Goal: Information Seeking & Learning: Learn about a topic

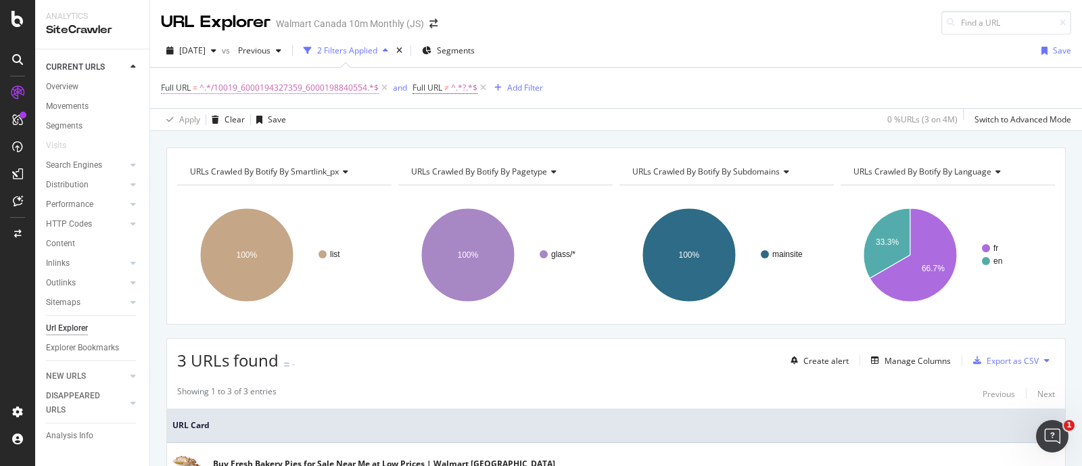
click at [325, 89] on span "^.*/10019_6000194327359_6000198840554.*$" at bounding box center [289, 87] width 179 height 19
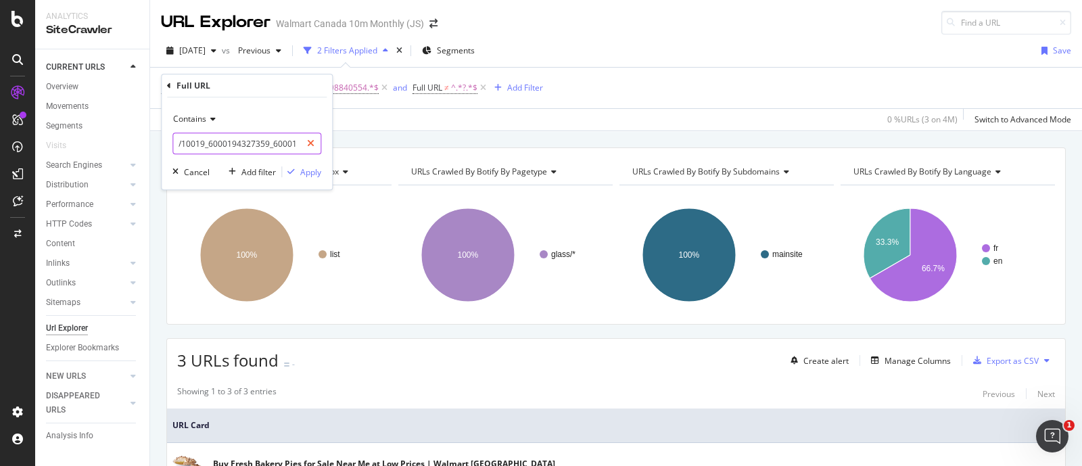
click at [314, 142] on div at bounding box center [311, 144] width 20 height 22
click at [233, 144] on input "text" at bounding box center [246, 144] width 147 height 22
paste input "/10003"
type input "/10003"
click at [306, 173] on div "Apply" at bounding box center [310, 171] width 21 height 11
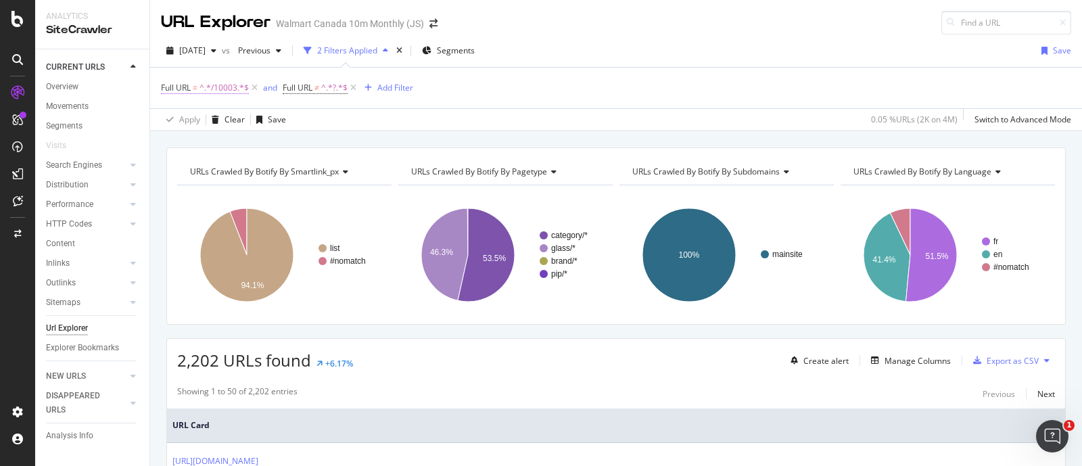
click at [227, 86] on span "^.*/10003.*$" at bounding box center [224, 87] width 49 height 19
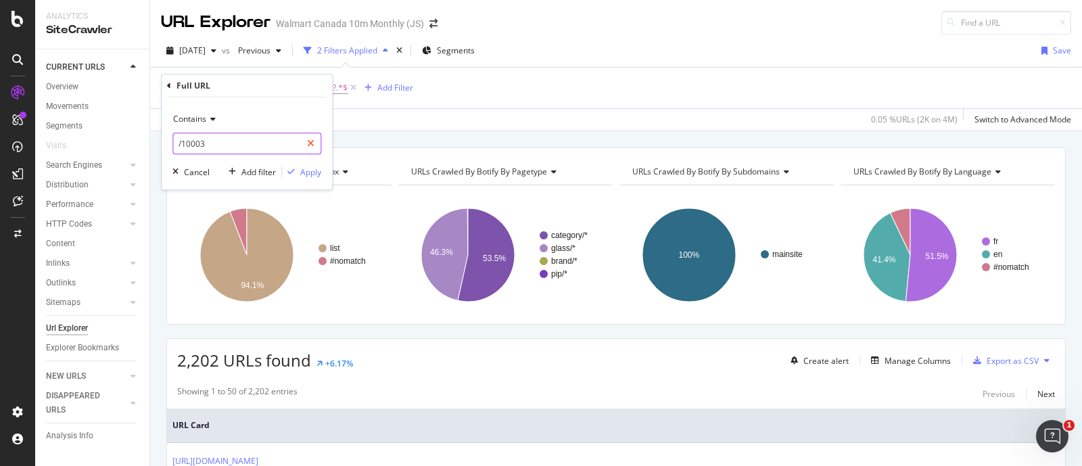
click at [308, 141] on icon at bounding box center [310, 143] width 7 height 9
click at [213, 143] on input "text" at bounding box center [246, 144] width 147 height 22
paste input "/30509"
type input "/30509"
click at [310, 174] on div "Apply" at bounding box center [310, 171] width 21 height 11
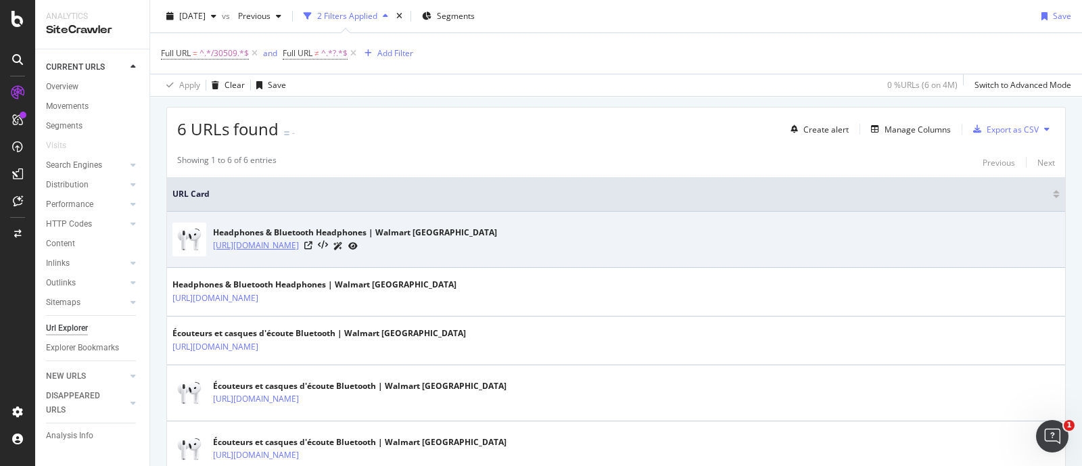
scroll to position [254, 0]
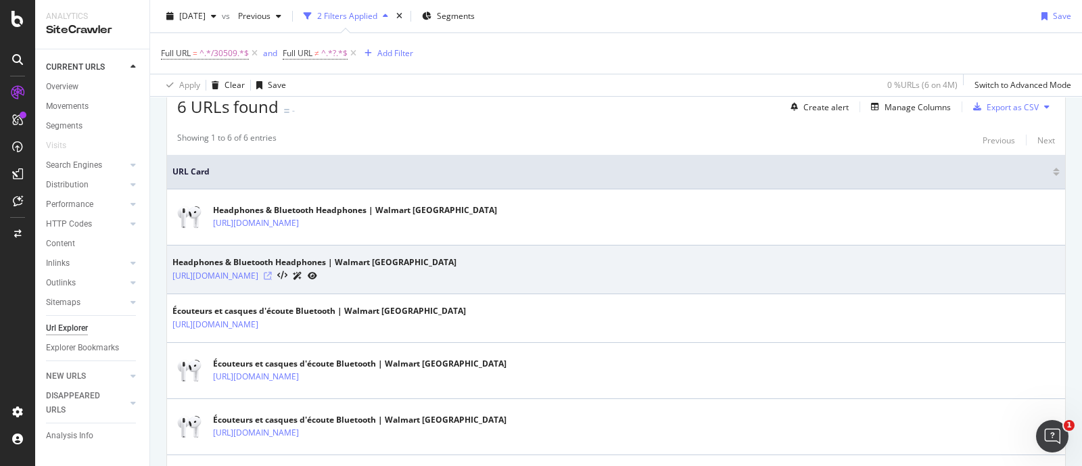
click at [272, 275] on icon at bounding box center [268, 276] width 8 height 8
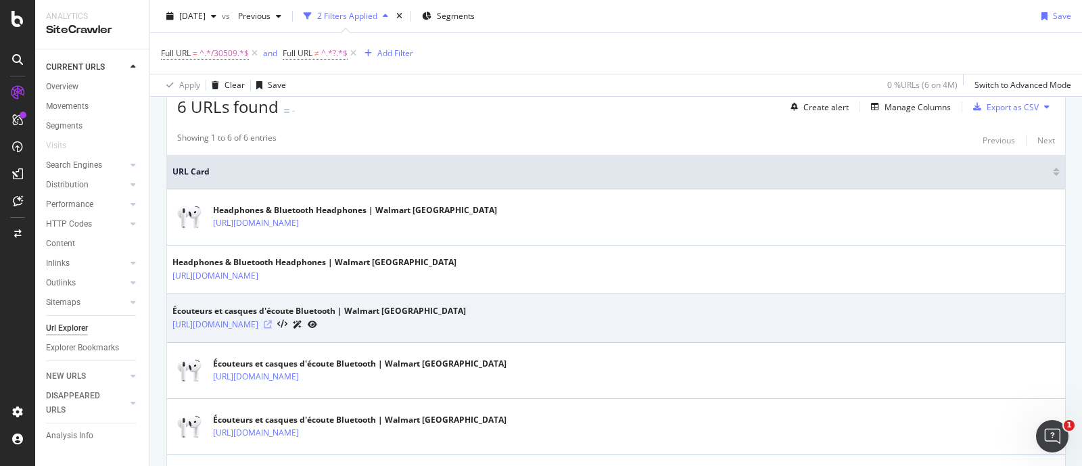
click at [272, 323] on icon at bounding box center [268, 325] width 8 height 8
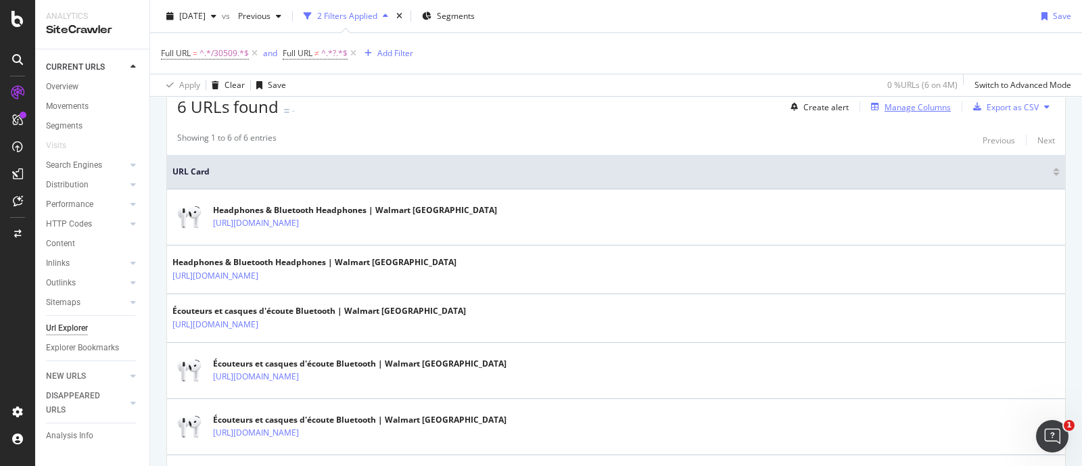
click at [902, 110] on div "Manage Columns" at bounding box center [918, 106] width 66 height 11
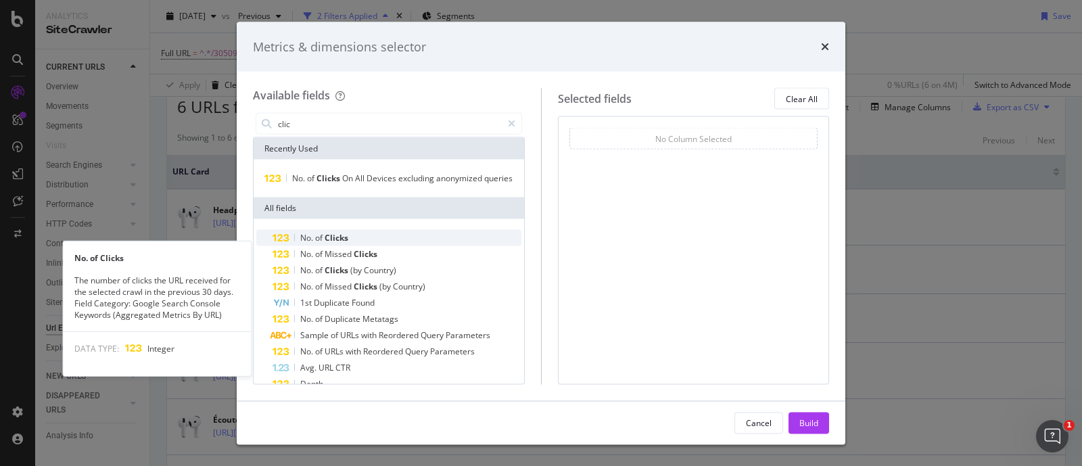
type input "clic"
click at [321, 243] on span "of" at bounding box center [319, 237] width 9 height 11
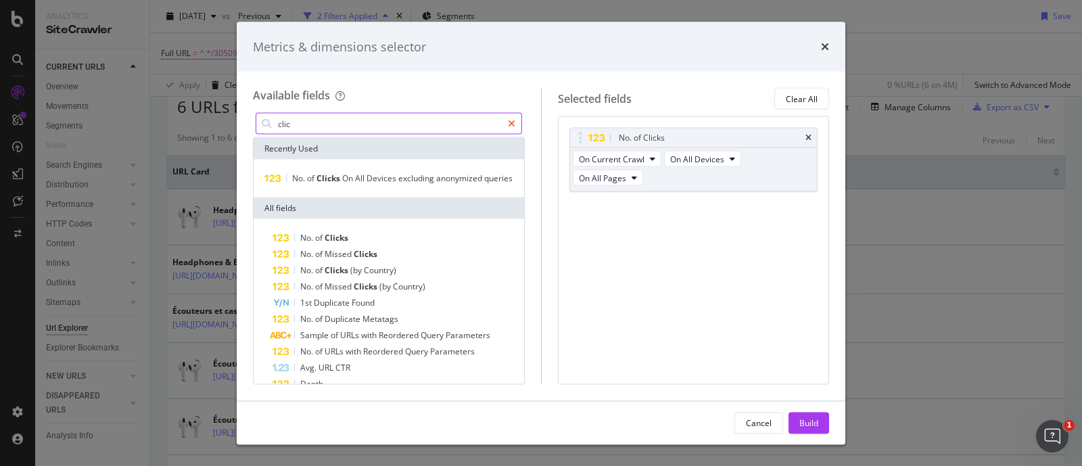
click at [512, 122] on icon "modal" at bounding box center [511, 123] width 7 height 9
click at [435, 126] on input "modal" at bounding box center [399, 124] width 245 height 20
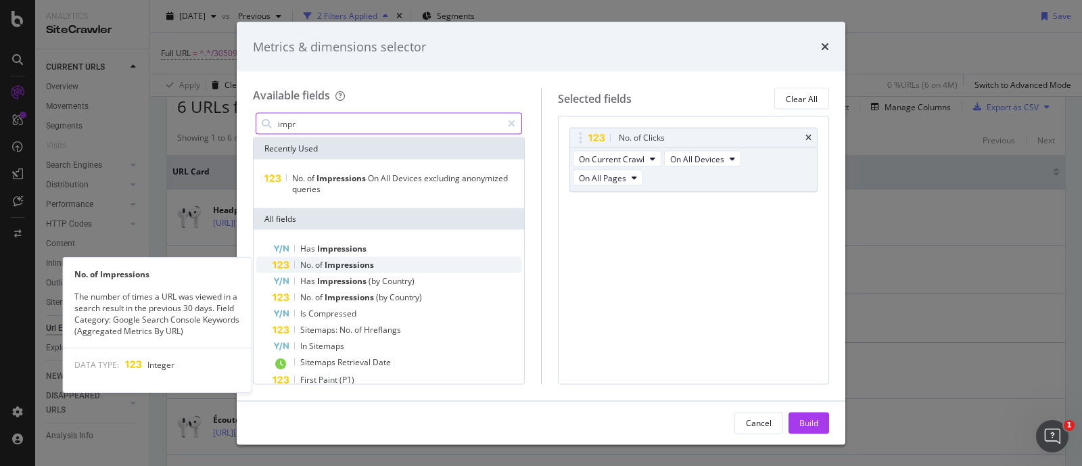
type input "impr"
click at [319, 266] on span "of" at bounding box center [319, 264] width 9 height 11
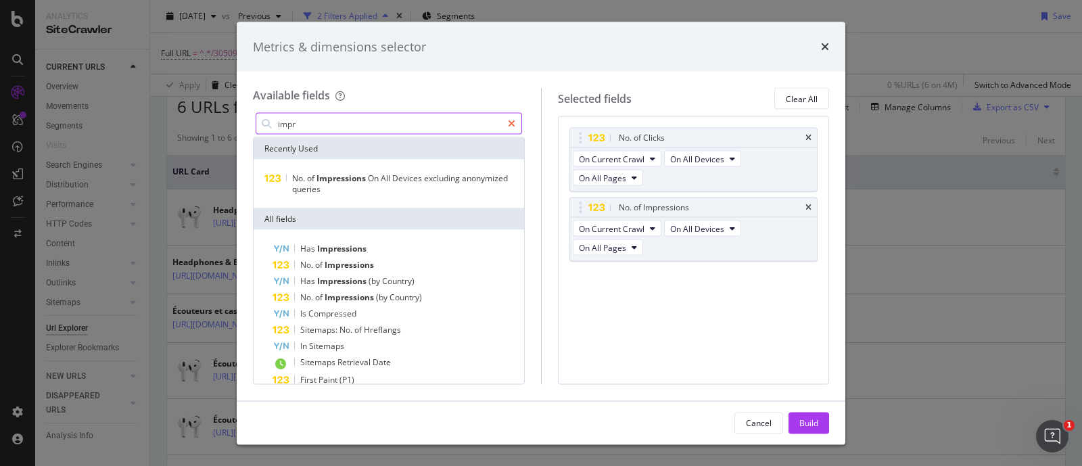
click at [511, 120] on icon "modal" at bounding box center [511, 123] width 7 height 9
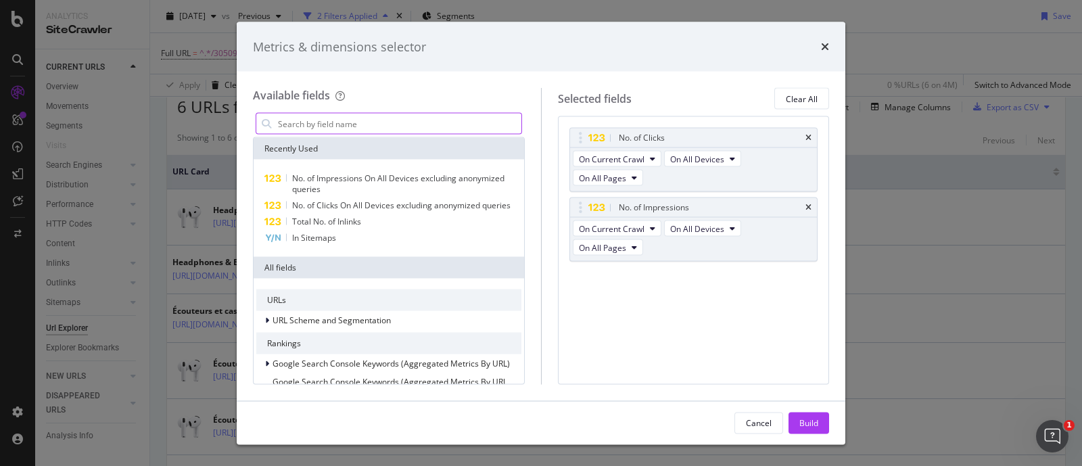
click at [326, 132] on input "modal" at bounding box center [399, 124] width 245 height 20
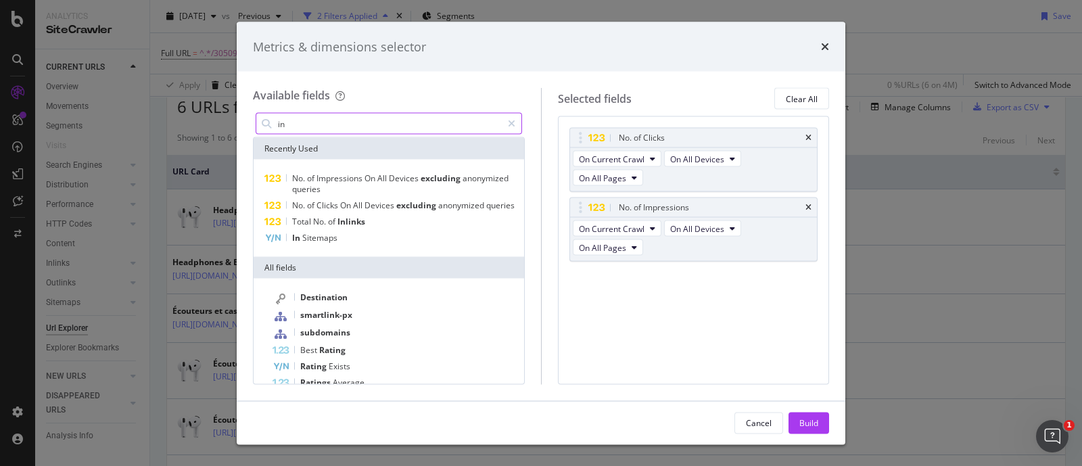
type input "i"
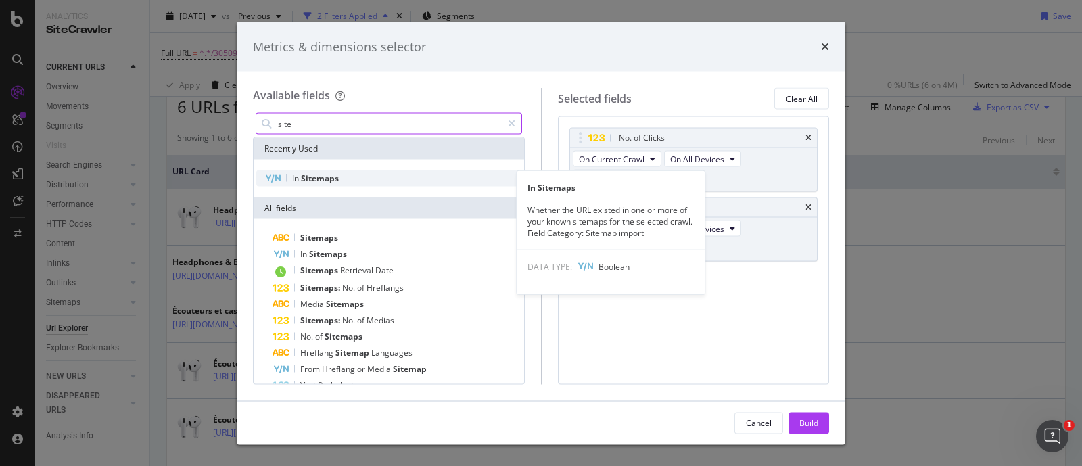
type input "site"
click at [318, 179] on span "Sitemaps" at bounding box center [320, 177] width 38 height 11
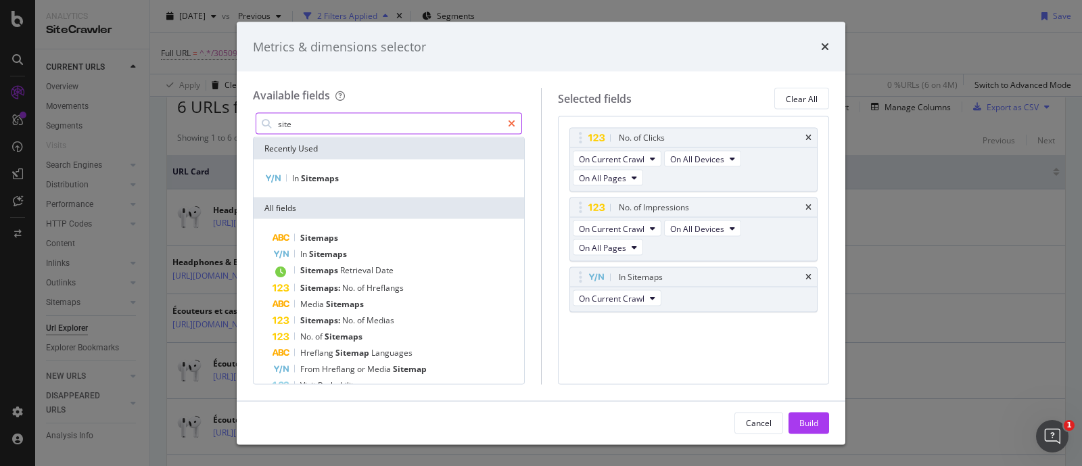
click at [511, 126] on icon "modal" at bounding box center [511, 123] width 7 height 9
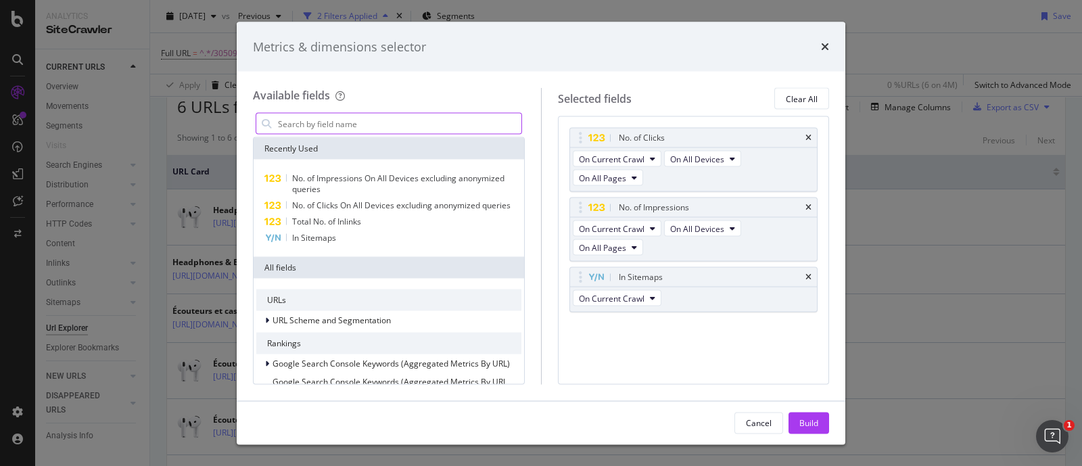
click at [355, 120] on input "modal" at bounding box center [399, 124] width 245 height 20
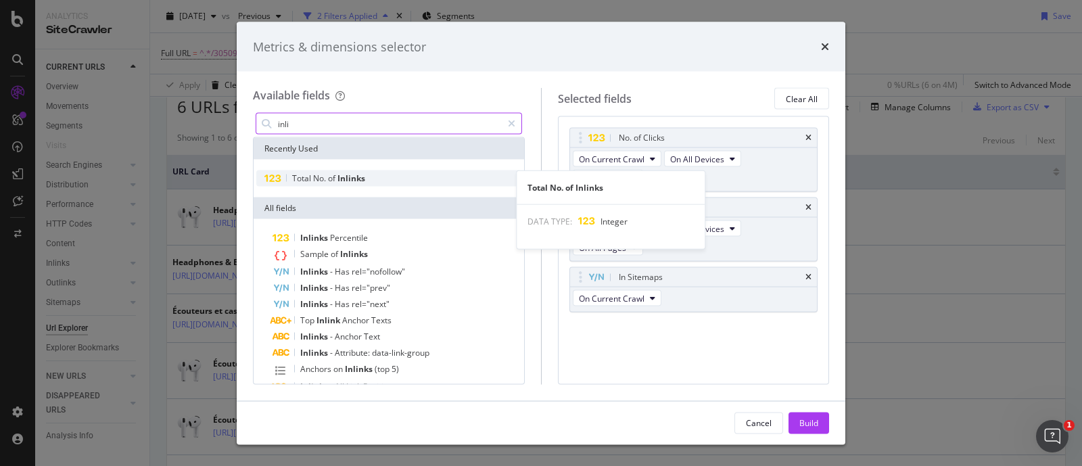
type input "inli"
click at [337, 183] on div "Total No. of Inlinks" at bounding box center [328, 178] width 73 height 11
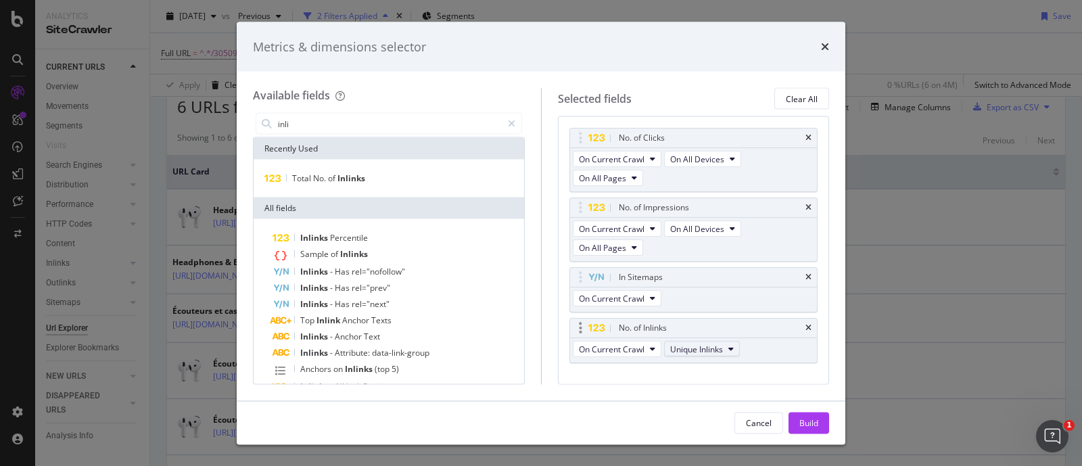
click at [709, 343] on span "Unique Inlinks" at bounding box center [696, 348] width 53 height 11
click at [716, 356] on span "Total Inlinks" at bounding box center [703, 359] width 57 height 12
click at [798, 420] on button "Build" at bounding box center [809, 423] width 41 height 22
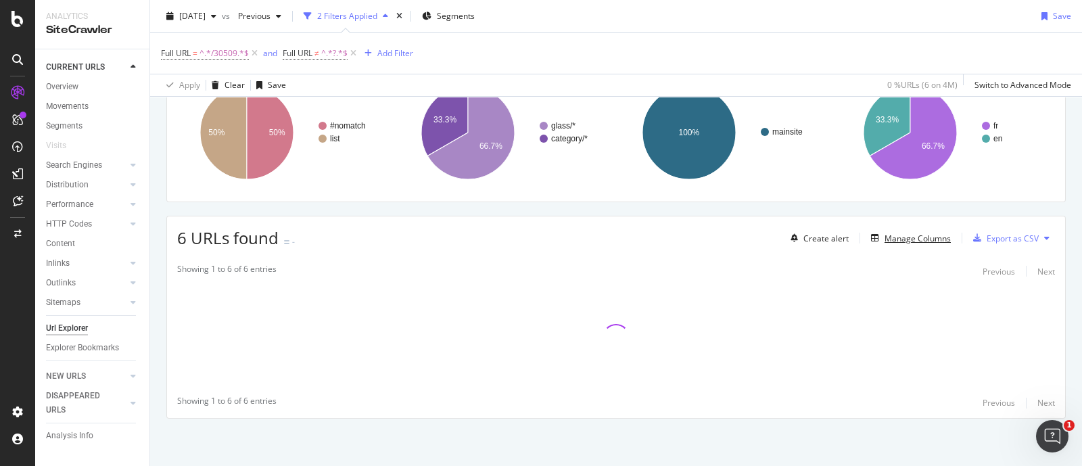
scroll to position [122, 0]
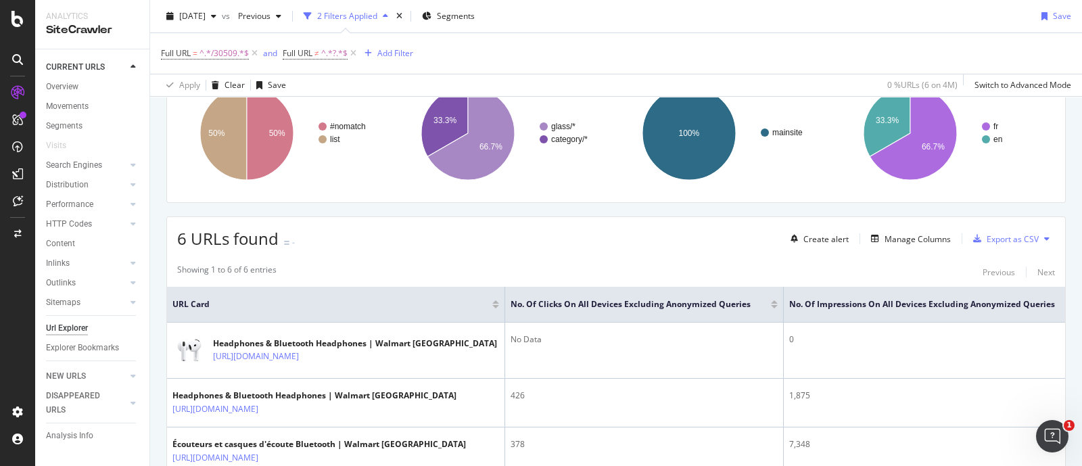
click at [149, 282] on div "Outlinks" at bounding box center [97, 283] width 103 height 20
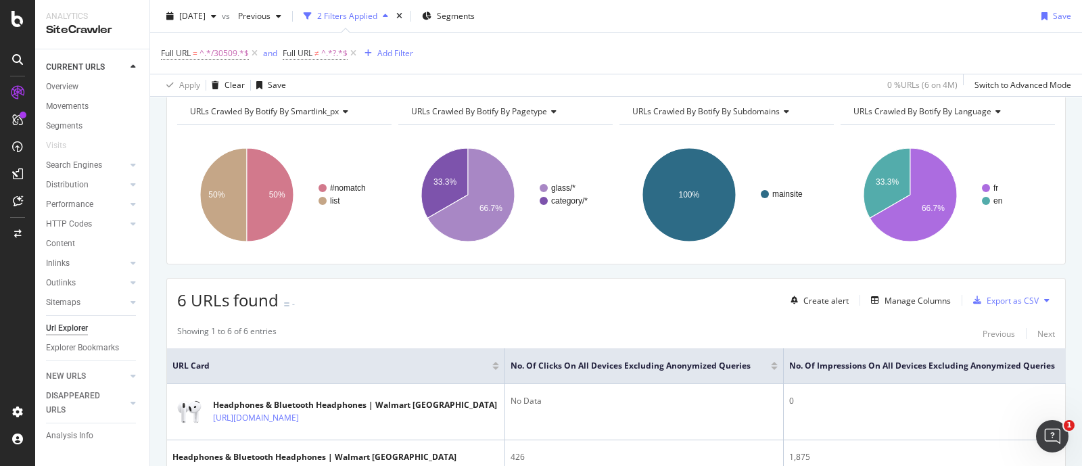
scroll to position [0, 0]
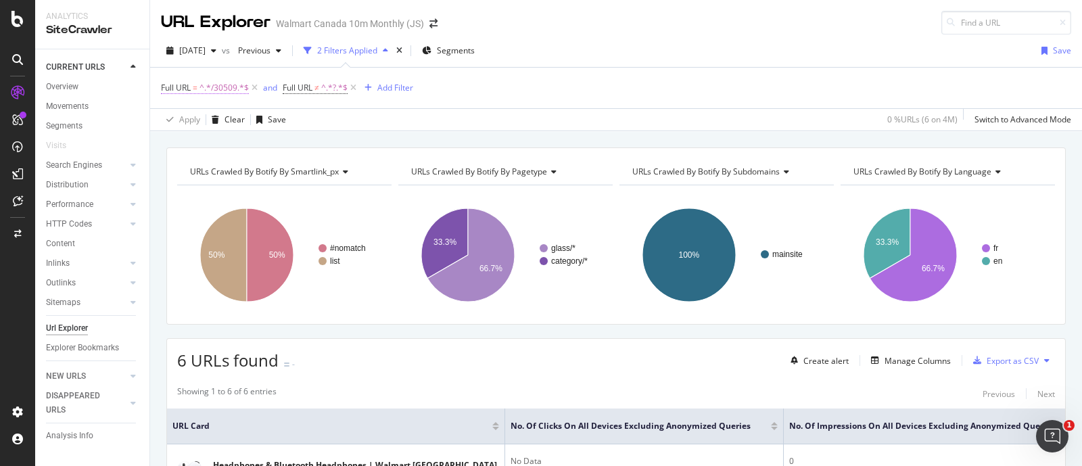
click at [227, 89] on span "^.*/30509.*$" at bounding box center [224, 87] width 49 height 19
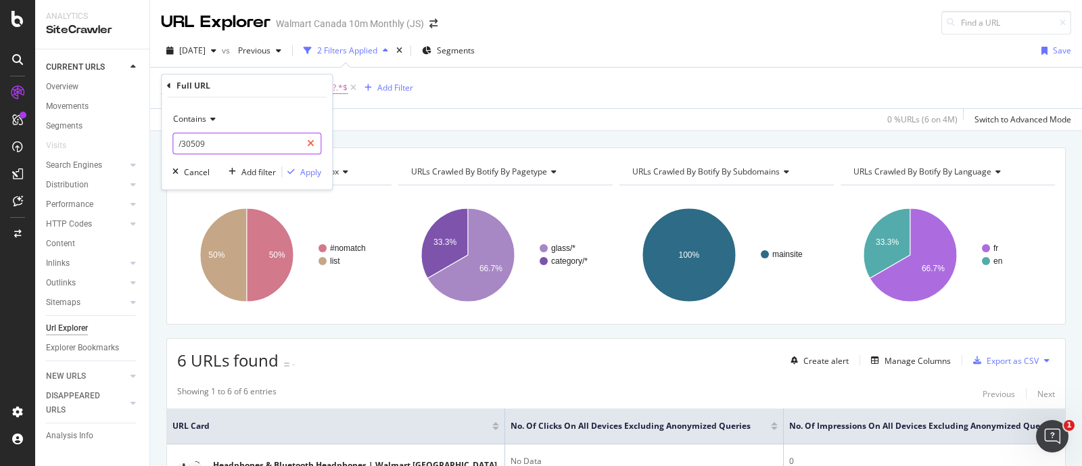
click at [311, 145] on icon at bounding box center [310, 143] width 7 height 9
click at [259, 143] on input "text" at bounding box center [246, 144] width 147 height 22
paste input "[URL][DOMAIN_NAME]"
type input "[URL][DOMAIN_NAME]"
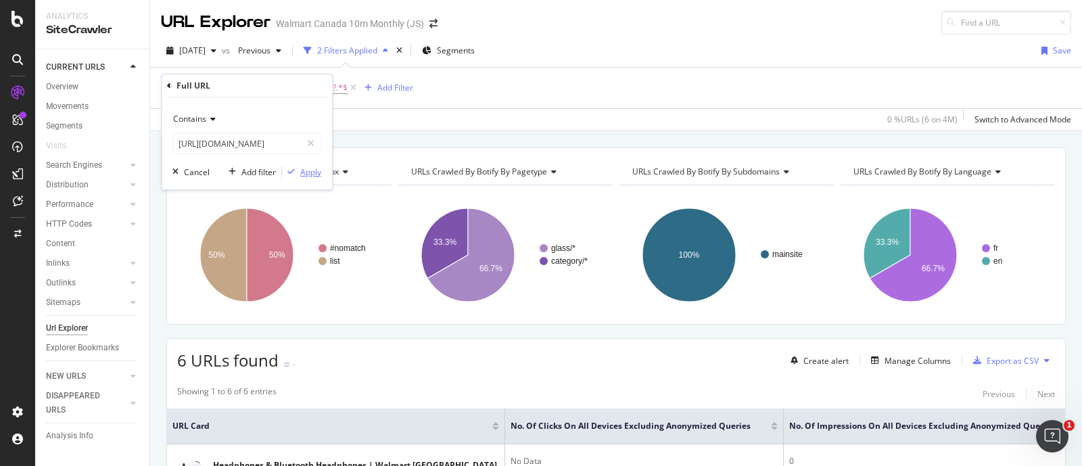
scroll to position [0, 0]
click at [304, 170] on div "Apply" at bounding box center [310, 171] width 21 height 11
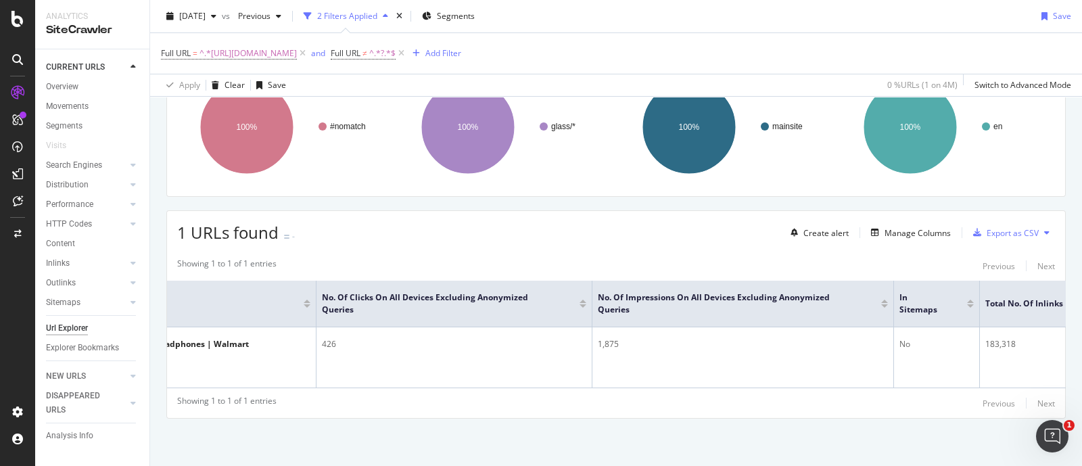
scroll to position [0, 118]
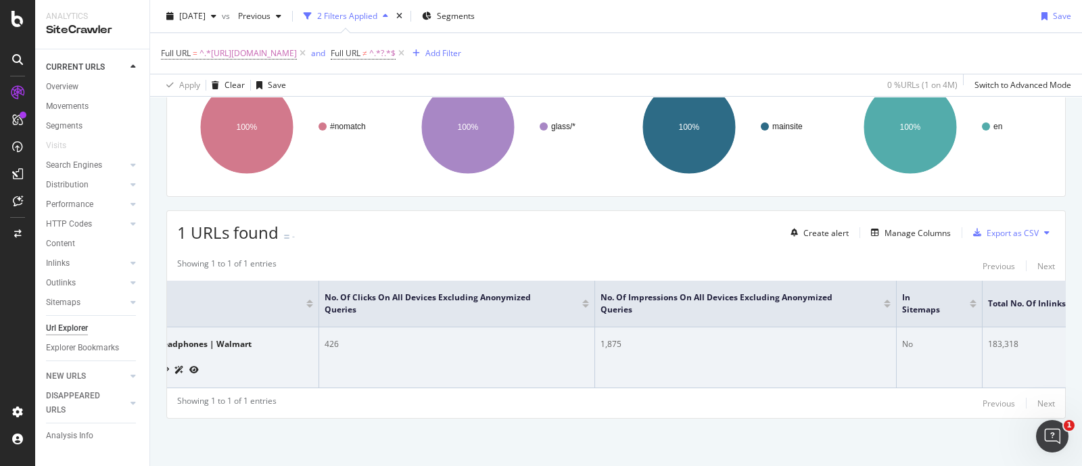
click at [1007, 338] on div "183,318" at bounding box center [1040, 344] width 105 height 12
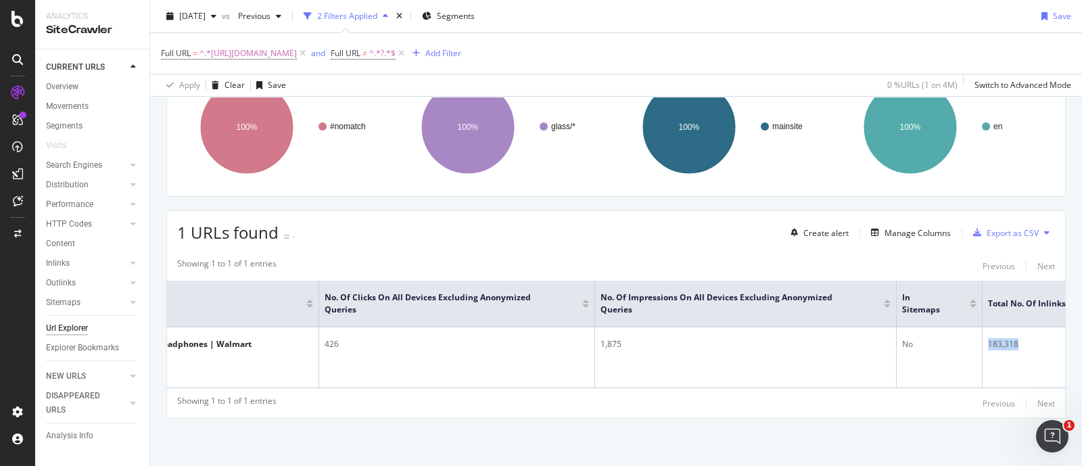
copy div "183,318"
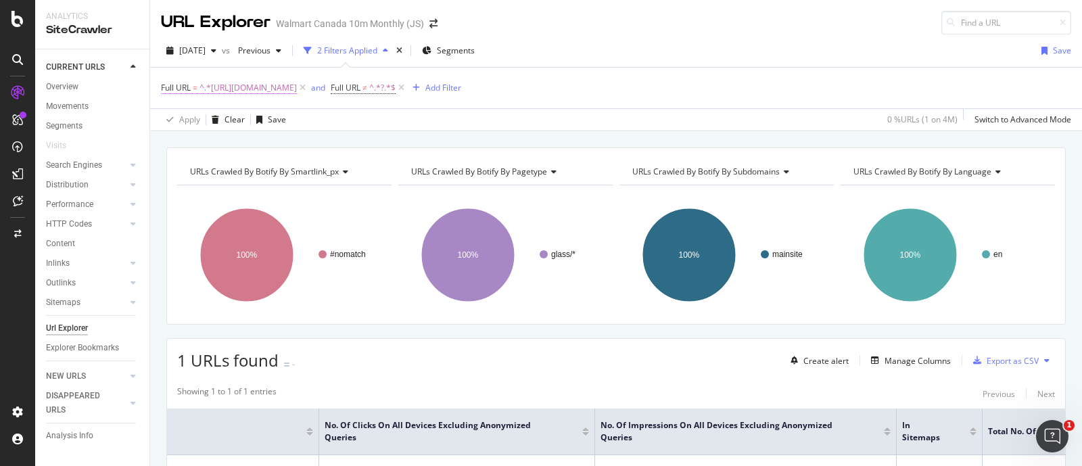
click at [297, 88] on span "^.*[URL][DOMAIN_NAME]" at bounding box center [248, 87] width 97 height 19
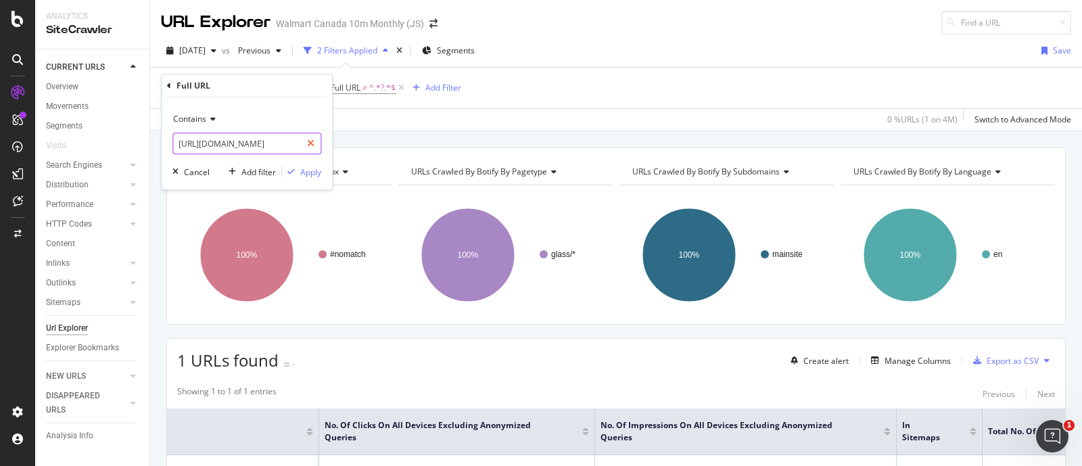
click at [313, 140] on icon at bounding box center [310, 143] width 7 height 9
click at [257, 149] on input "text" at bounding box center [246, 144] width 147 height 22
paste input "[URL][DOMAIN_NAME]"
type input "[URL][DOMAIN_NAME]"
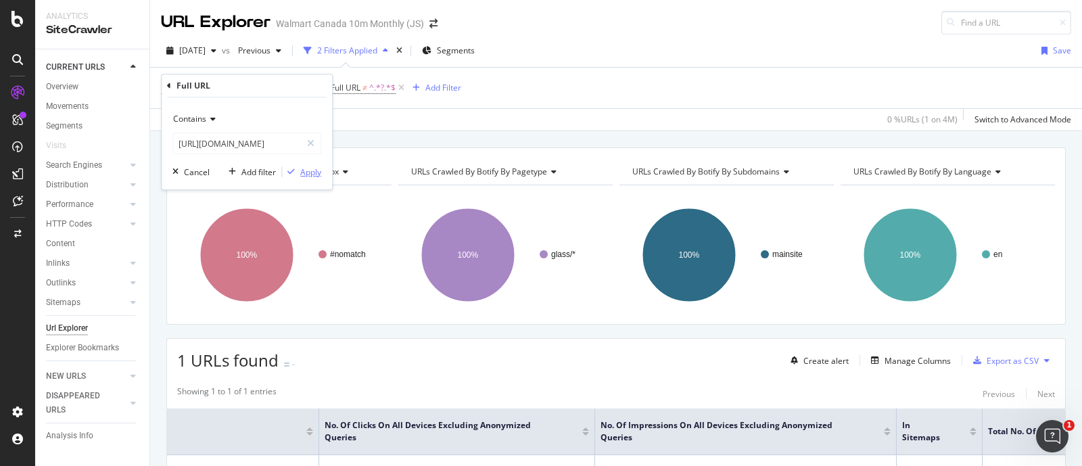
scroll to position [0, 0]
click at [304, 172] on div "Apply" at bounding box center [310, 171] width 21 height 11
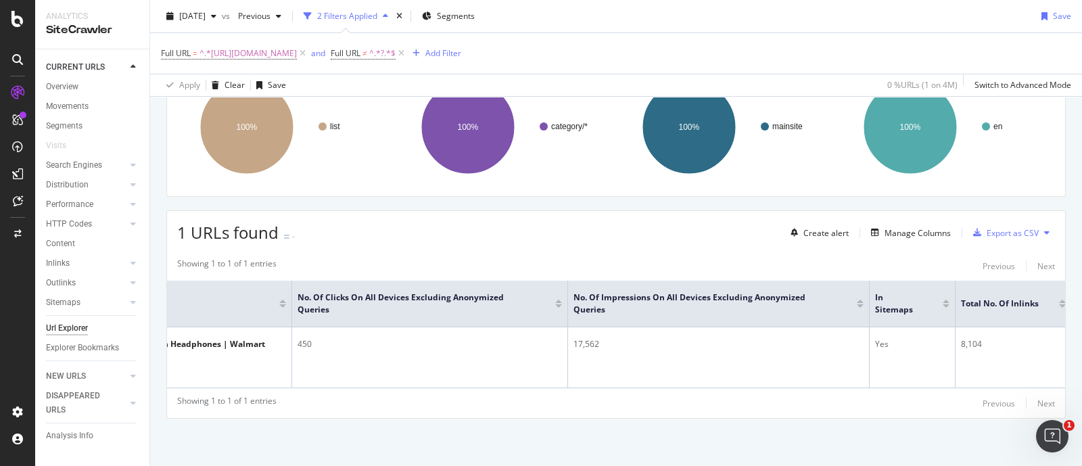
scroll to position [0, 156]
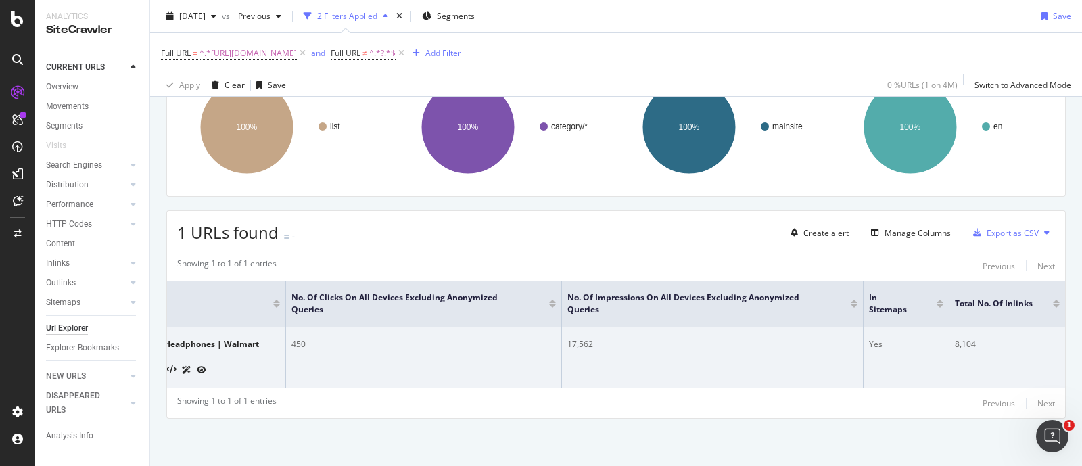
click at [960, 338] on div "8,104" at bounding box center [1007, 344] width 105 height 12
copy div "8,104"
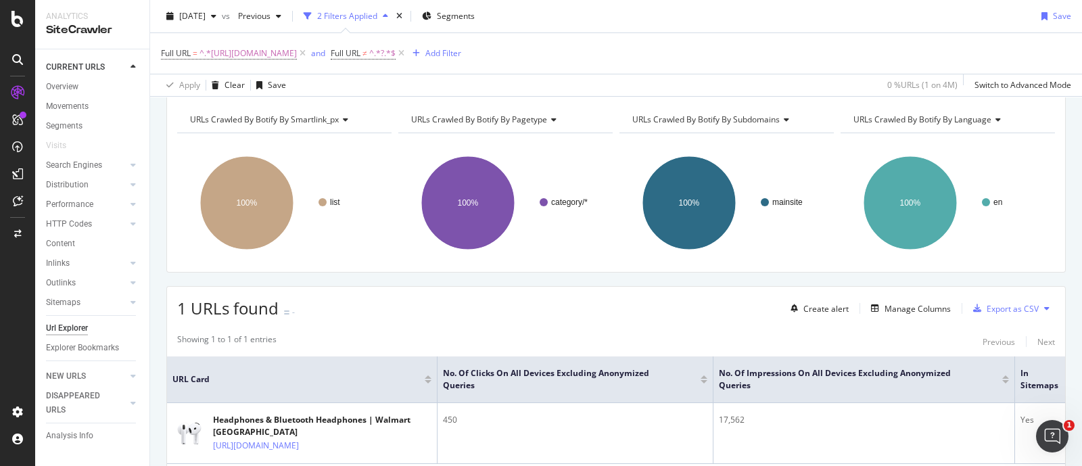
scroll to position [0, 0]
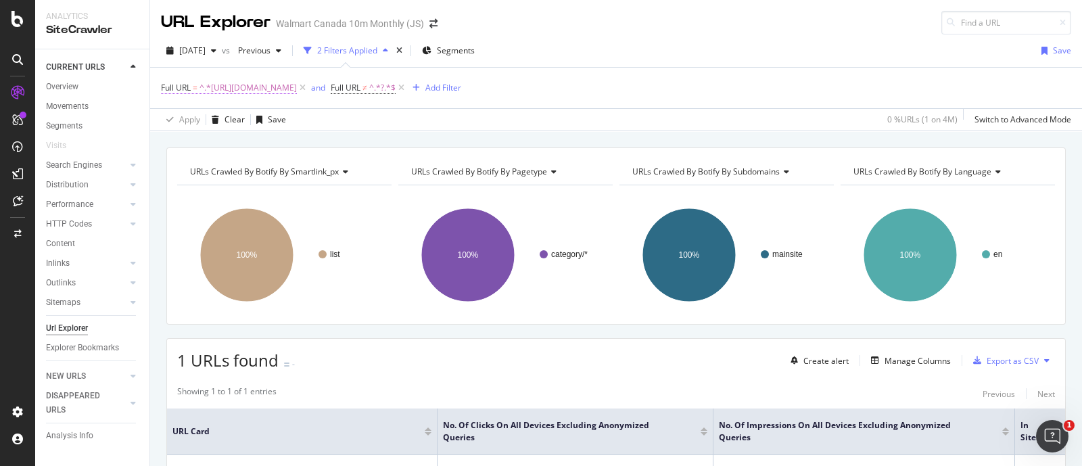
click at [297, 84] on span "^.*[URL][DOMAIN_NAME]" at bounding box center [248, 87] width 97 height 19
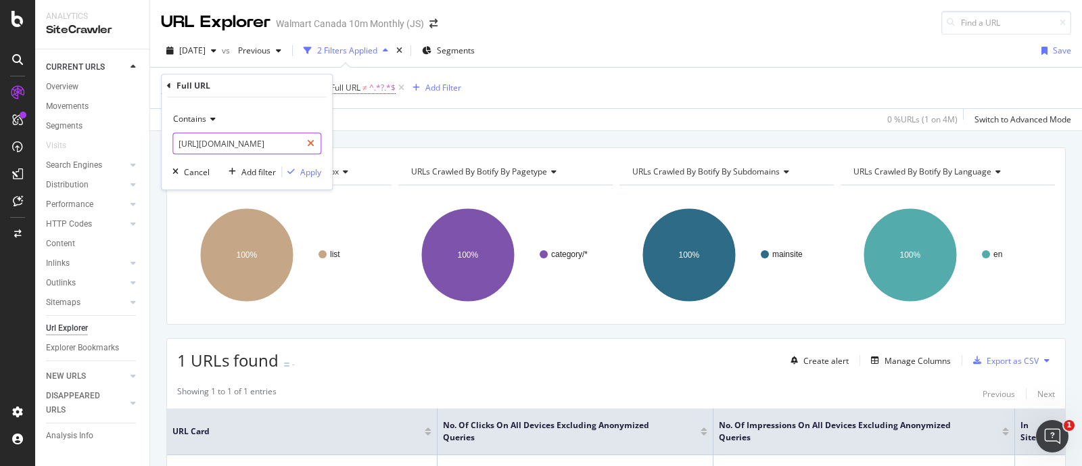
click at [310, 140] on icon at bounding box center [310, 143] width 7 height 9
click at [256, 140] on input "text" at bounding box center [246, 144] width 147 height 22
paste input "[URL][DOMAIN_NAME]"
type input "[URL][DOMAIN_NAME]"
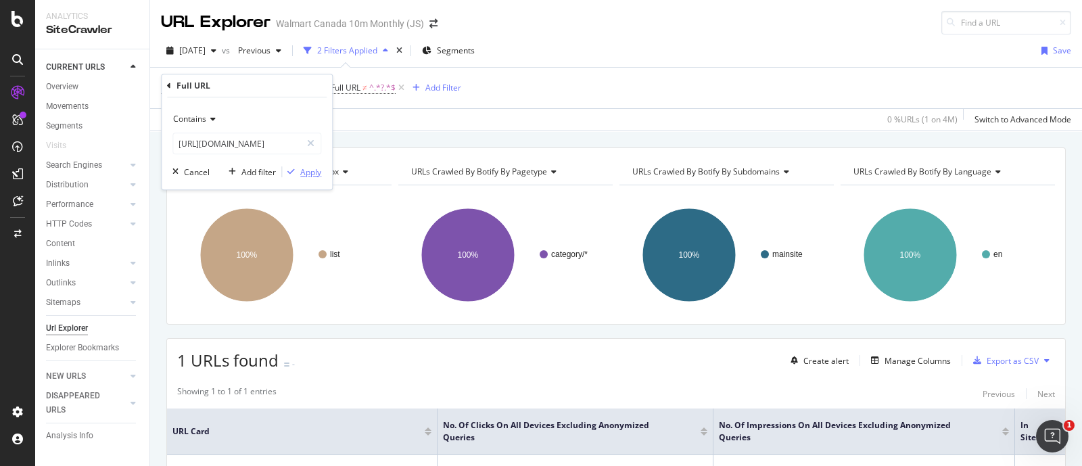
click at [306, 170] on div "Apply" at bounding box center [310, 171] width 21 height 11
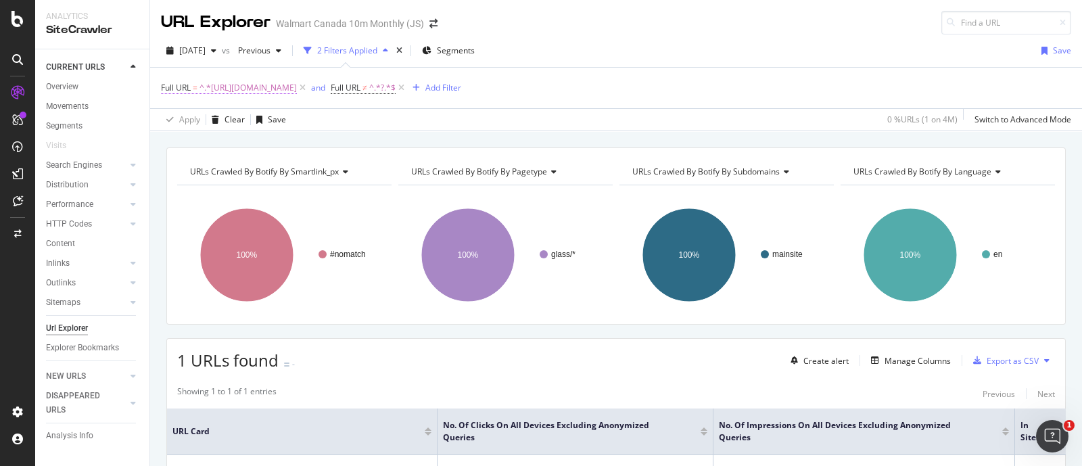
click at [297, 83] on span "^.*[URL][DOMAIN_NAME]" at bounding box center [248, 87] width 97 height 19
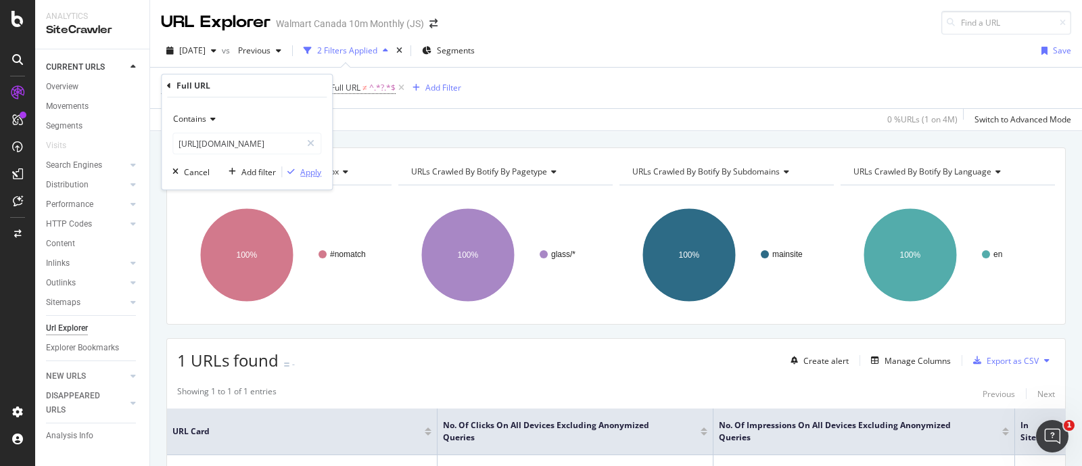
click at [301, 170] on div "Apply" at bounding box center [310, 171] width 21 height 11
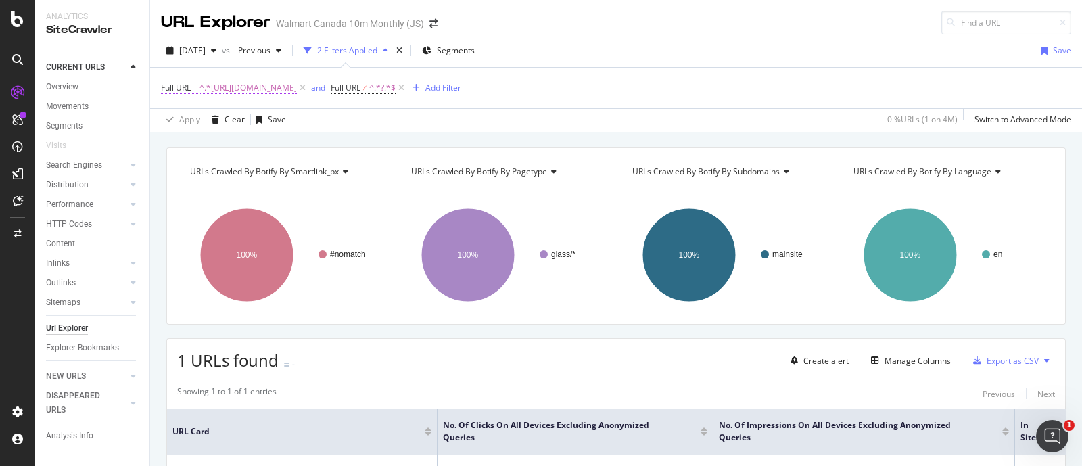
click at [297, 89] on span "^.*[URL][DOMAIN_NAME]" at bounding box center [248, 87] width 97 height 19
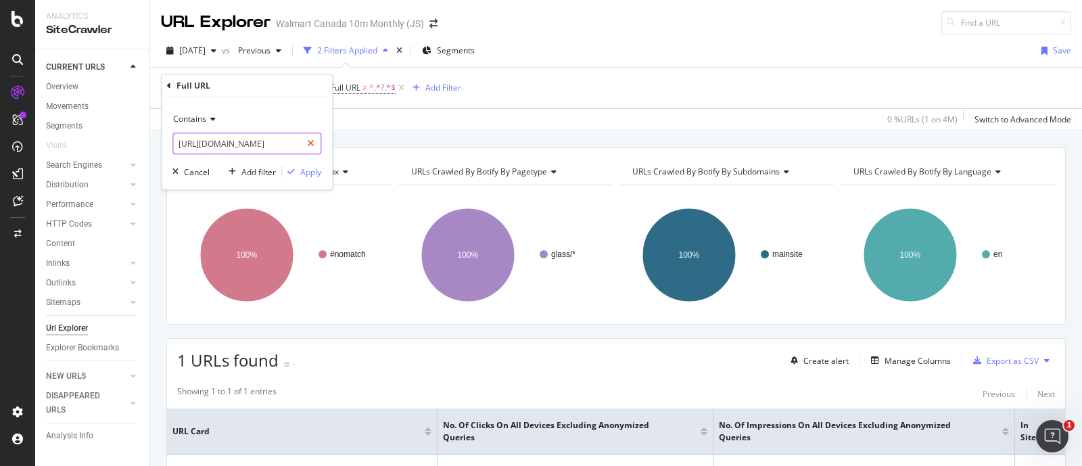
click at [310, 142] on icon at bounding box center [310, 143] width 7 height 9
click at [248, 142] on input "text" at bounding box center [246, 144] width 147 height 22
paste input "[URL][DOMAIN_NAME]"
type input "[URL][DOMAIN_NAME]"
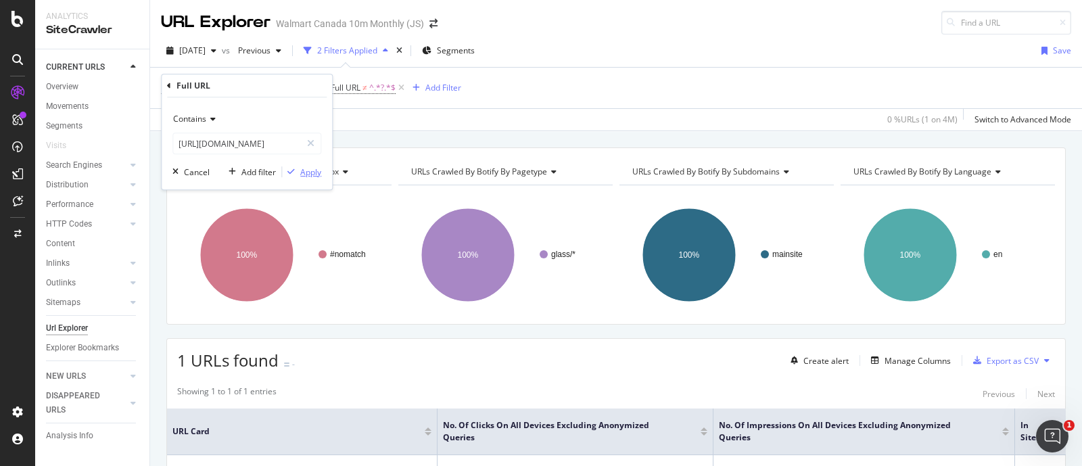
click at [311, 172] on div "Apply" at bounding box center [310, 171] width 21 height 11
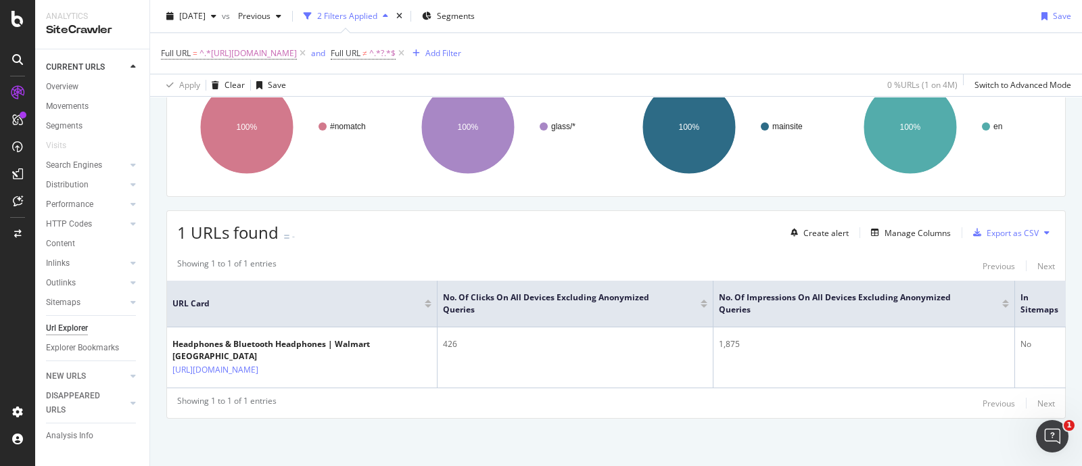
scroll to position [0, 0]
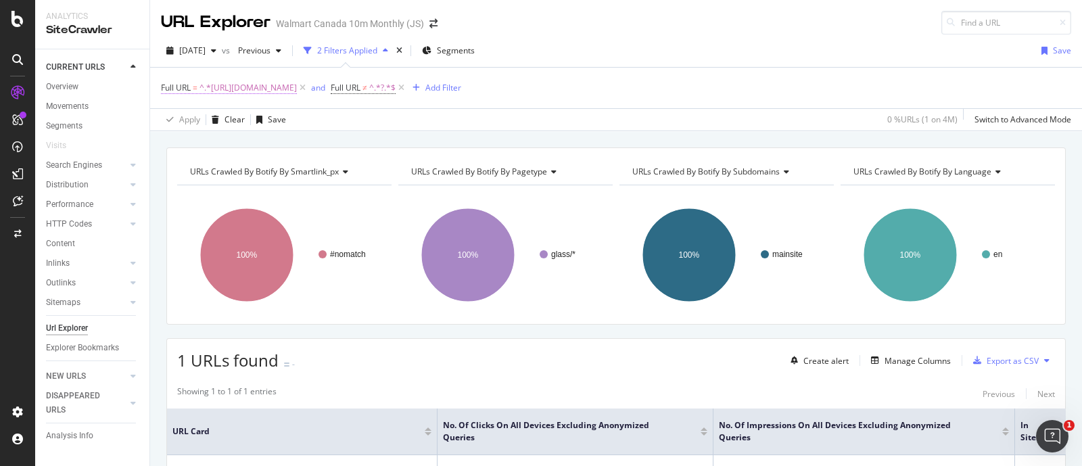
click at [297, 89] on span "^.*[URL][DOMAIN_NAME]" at bounding box center [248, 87] width 97 height 19
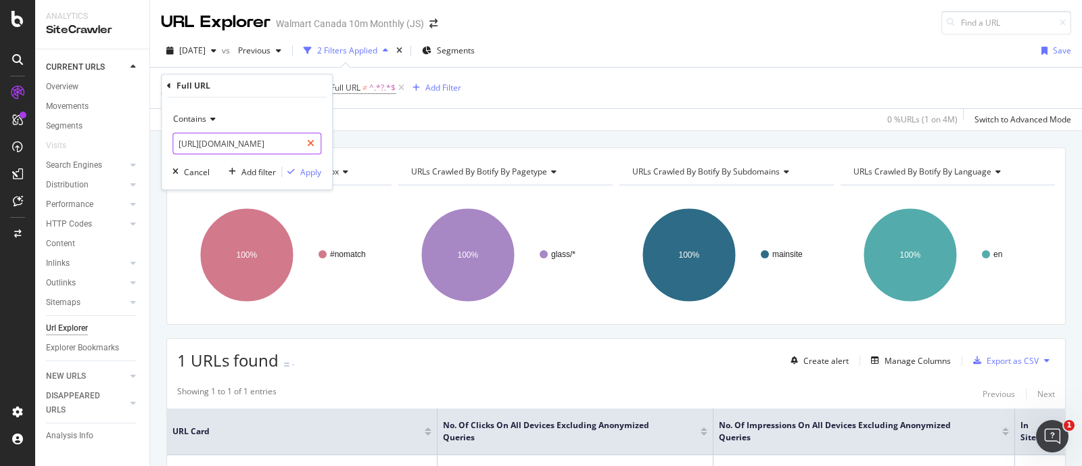
click at [310, 141] on icon at bounding box center [310, 143] width 7 height 9
click at [248, 148] on input "text" at bounding box center [246, 144] width 147 height 22
paste input "[URL][DOMAIN_NAME]"
type input "[URL][DOMAIN_NAME]"
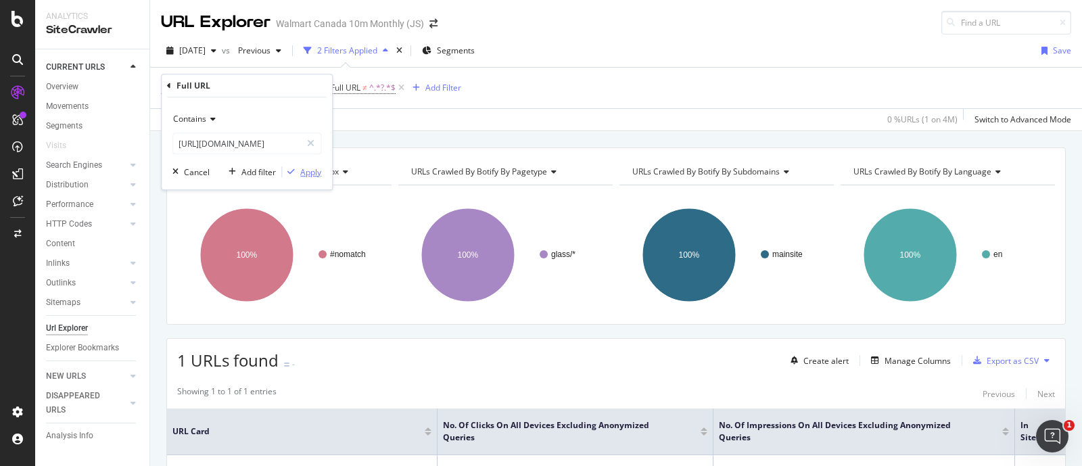
click at [316, 170] on div "Apply" at bounding box center [310, 171] width 21 height 11
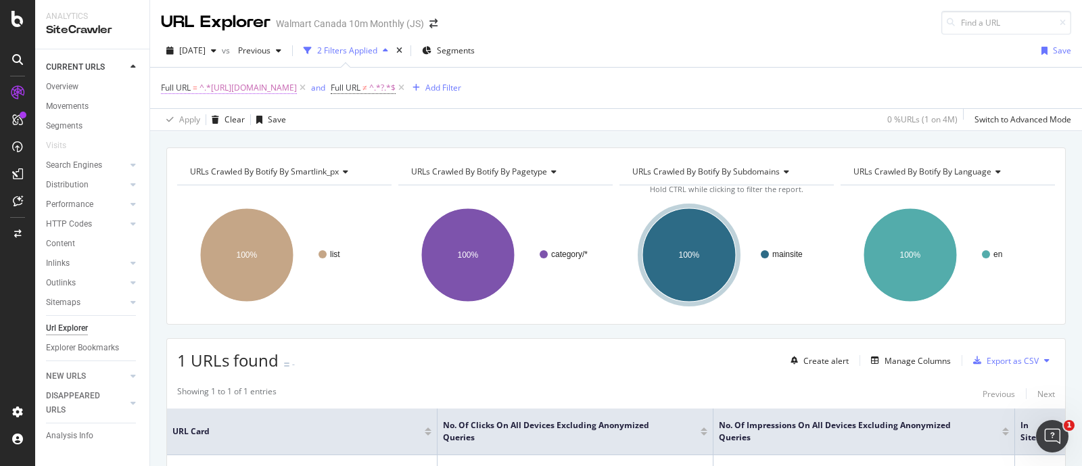
click at [297, 87] on span "^.*[URL][DOMAIN_NAME]" at bounding box center [248, 87] width 97 height 19
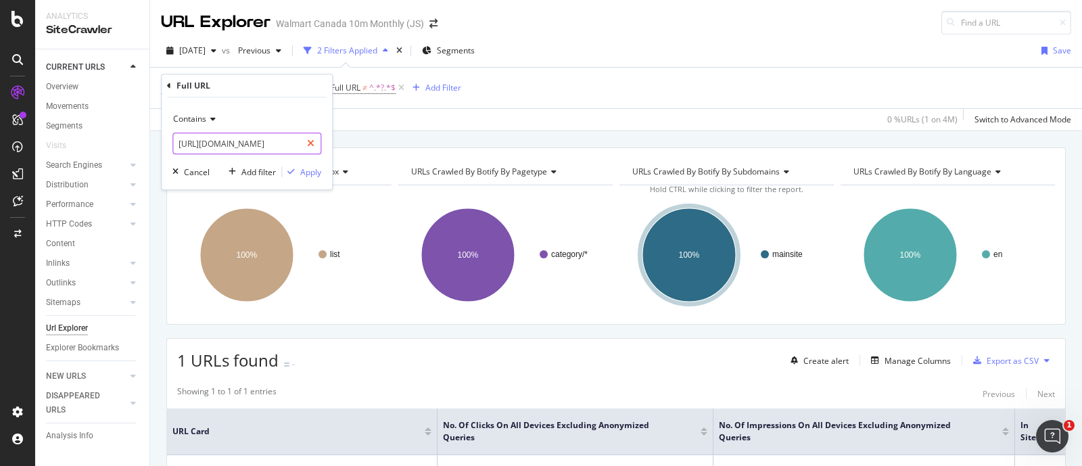
click at [312, 145] on icon at bounding box center [310, 143] width 7 height 9
click at [243, 147] on input "text" at bounding box center [246, 144] width 147 height 22
paste input "[URL][DOMAIN_NAME]"
type input "[URL][DOMAIN_NAME]"
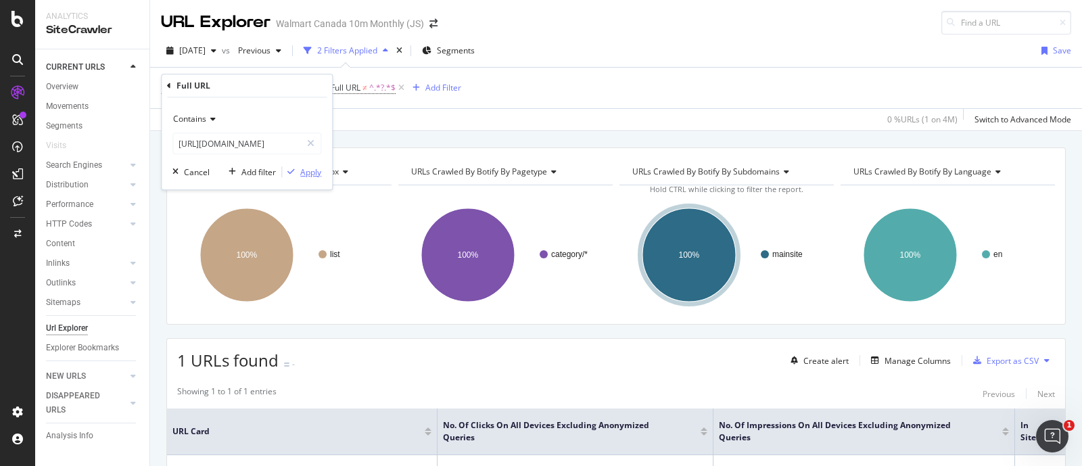
scroll to position [0, 0]
click at [306, 170] on div "Apply" at bounding box center [310, 171] width 21 height 11
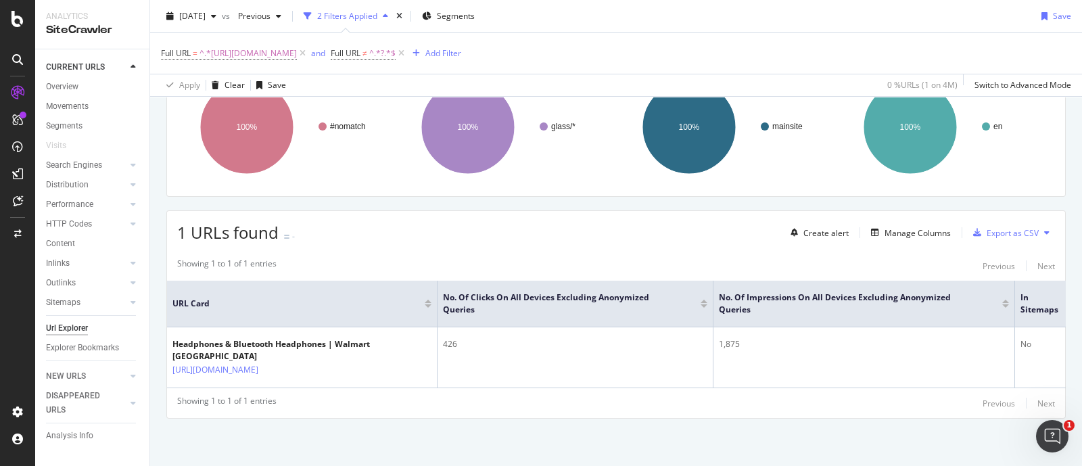
scroll to position [0, 39]
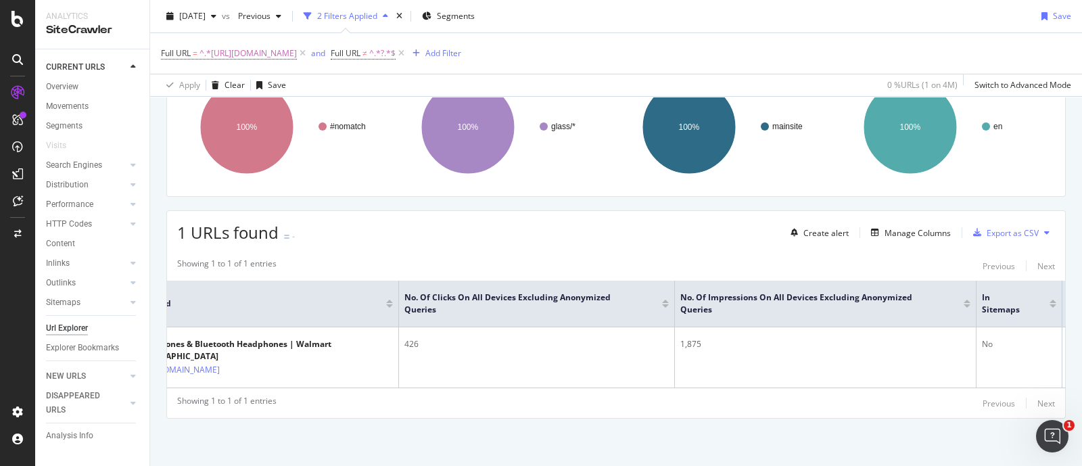
click at [156, 228] on div "URLs Crawled By Botify By smartlink_px Chart (by Value) Table Expand Export as …" at bounding box center [616, 243] width 932 height 446
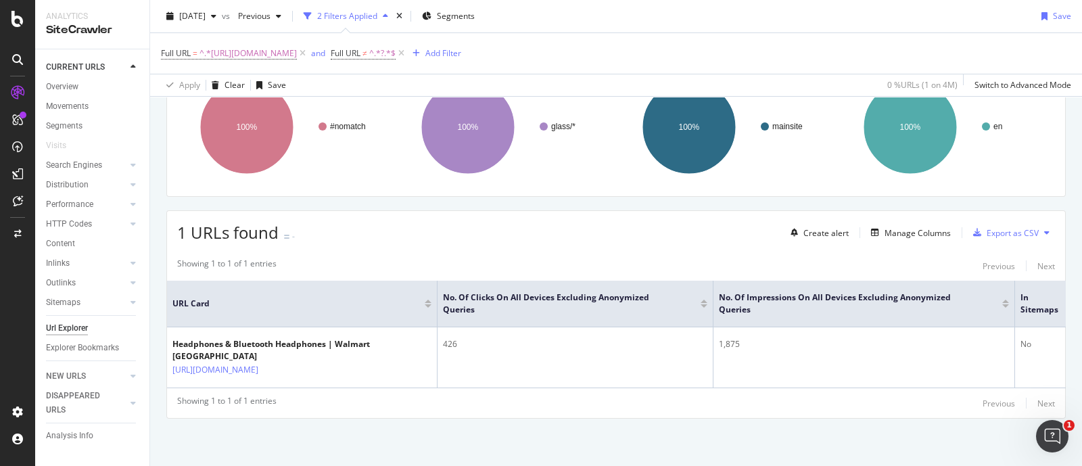
click at [157, 312] on div "URLs Crawled By Botify By smartlink_px Chart (by Value) Table Expand Export as …" at bounding box center [616, 243] width 932 height 446
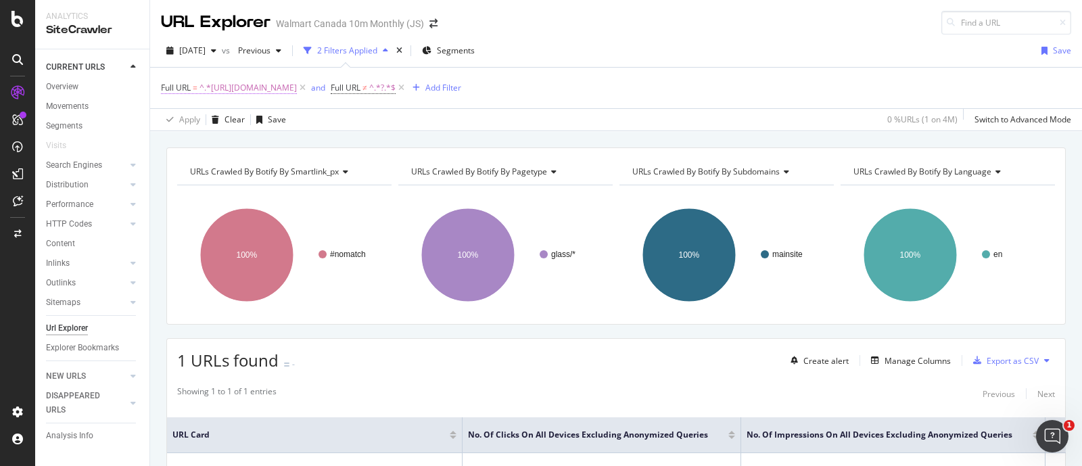
click at [297, 87] on span "^.*[URL][DOMAIN_NAME]" at bounding box center [248, 87] width 97 height 19
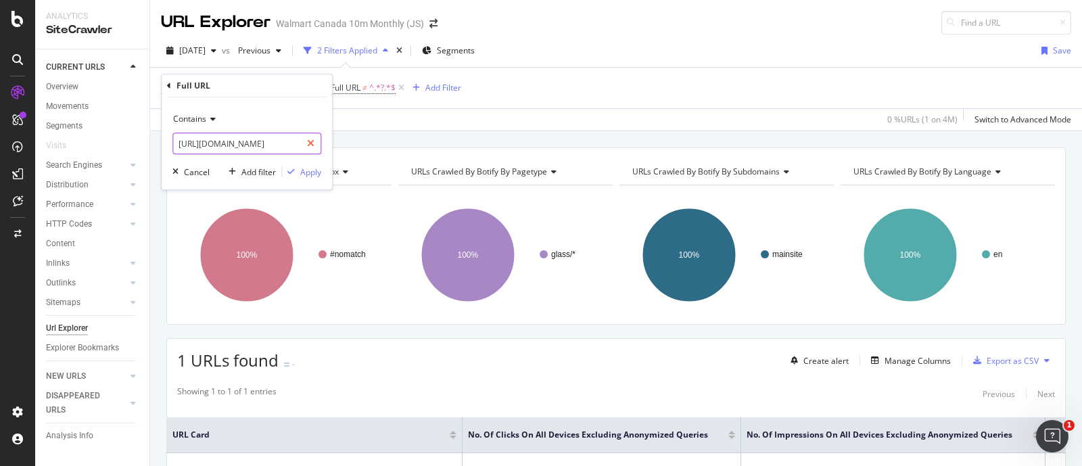
click at [314, 142] on icon at bounding box center [310, 143] width 7 height 9
click at [253, 150] on input "text" at bounding box center [246, 144] width 147 height 22
paste input "[URL][DOMAIN_NAME]"
type input "[URL][DOMAIN_NAME]"
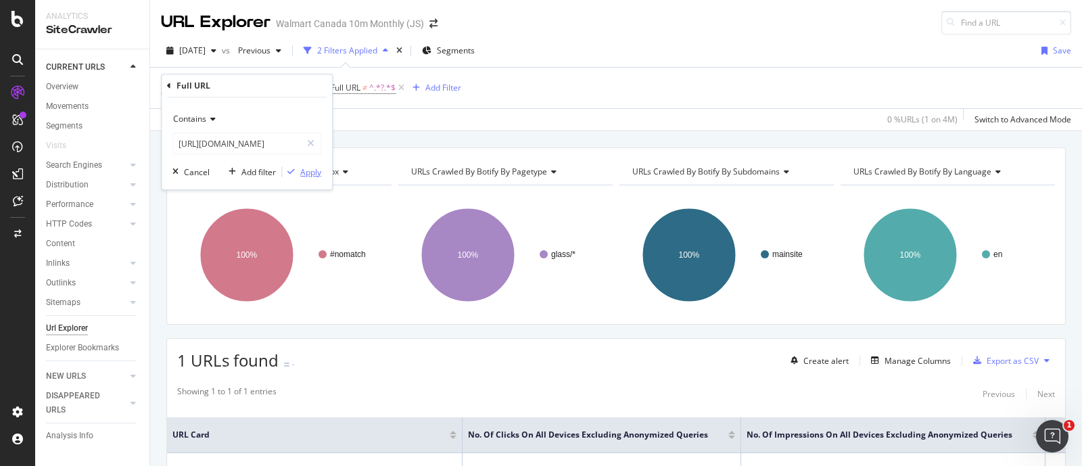
click at [304, 174] on div "Apply" at bounding box center [310, 171] width 21 height 11
